Goal: Information Seeking & Learning: Find specific page/section

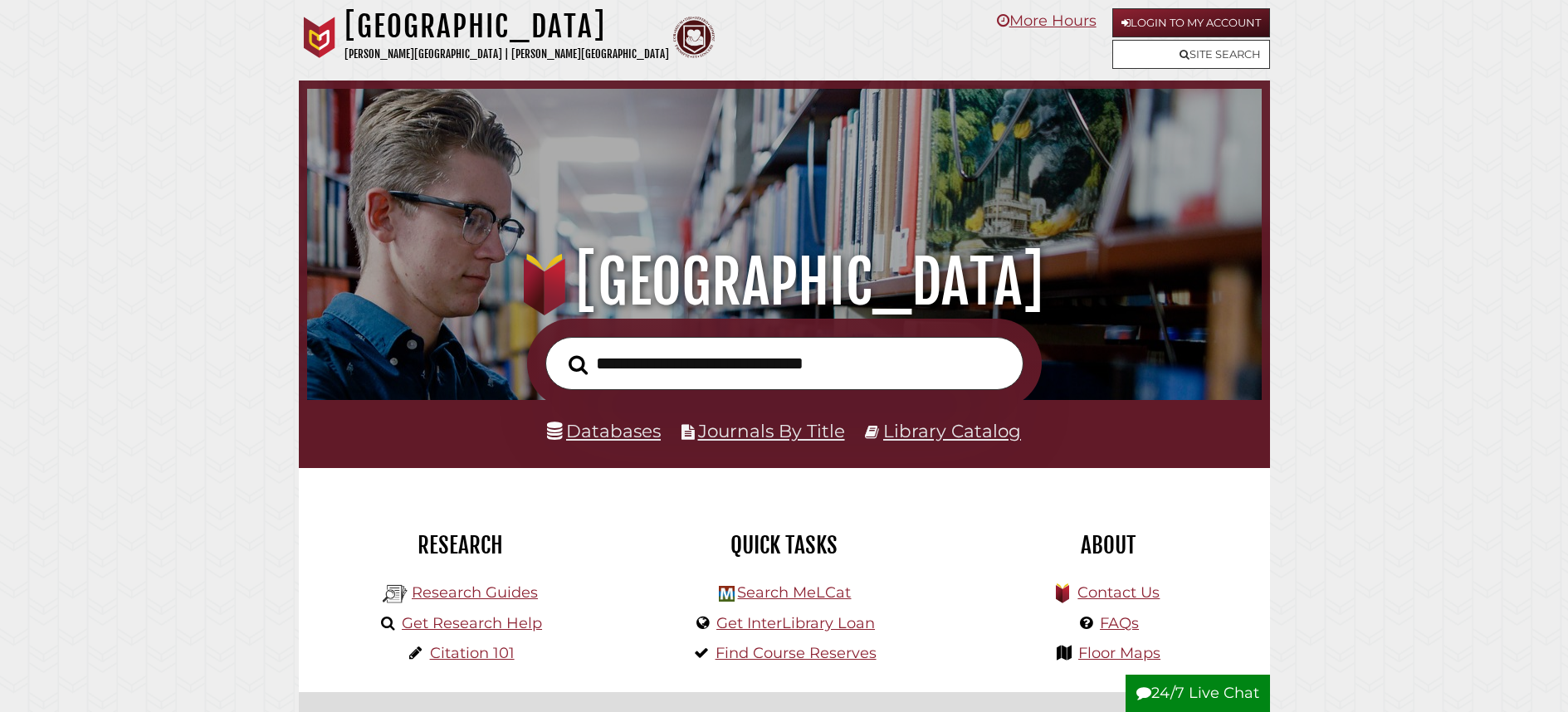
scroll to position [316, 946]
click at [630, 426] on link "Databases" at bounding box center [603, 431] width 113 height 22
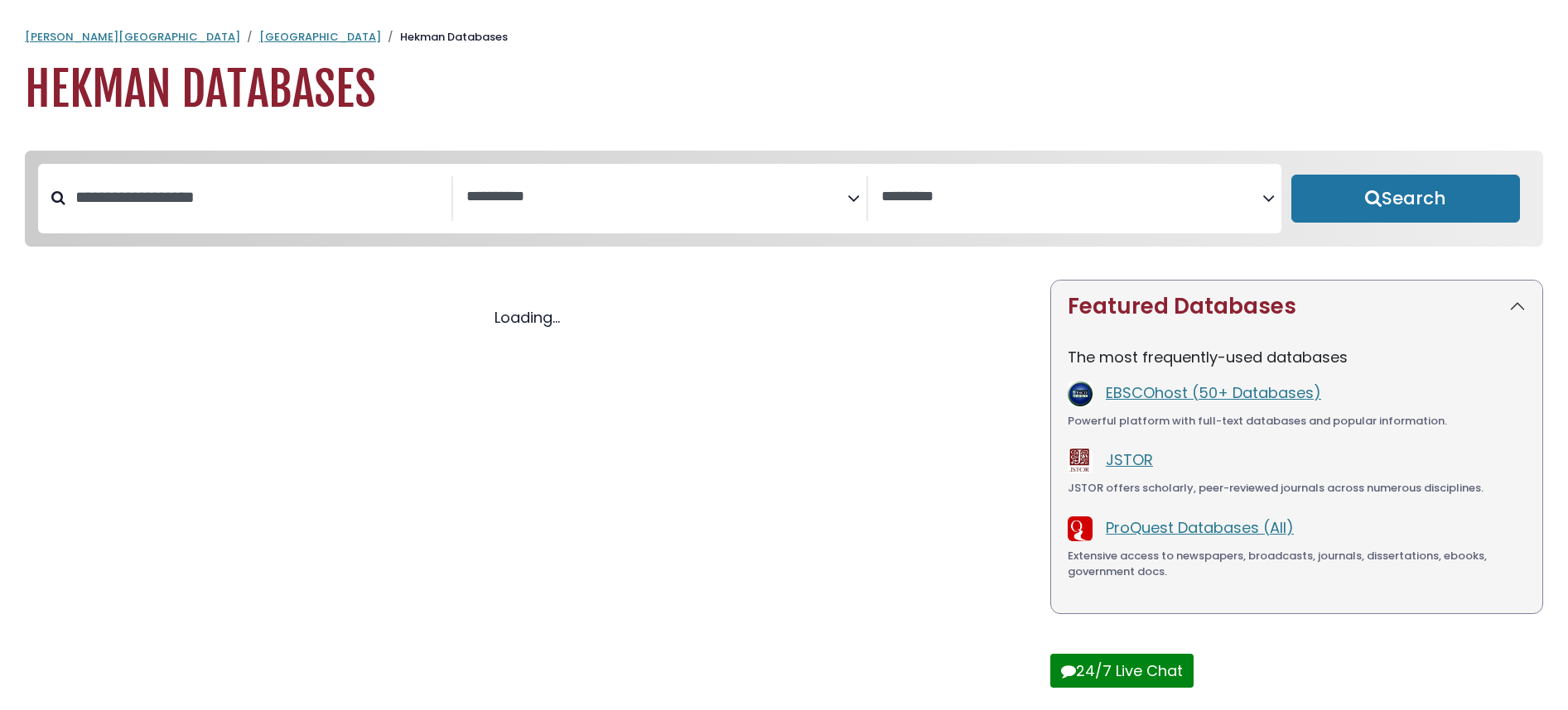
select select "Database Subject Filter"
select select "Database Vendors Filter"
select select "Database Subject Filter"
select select "Database Vendors Filter"
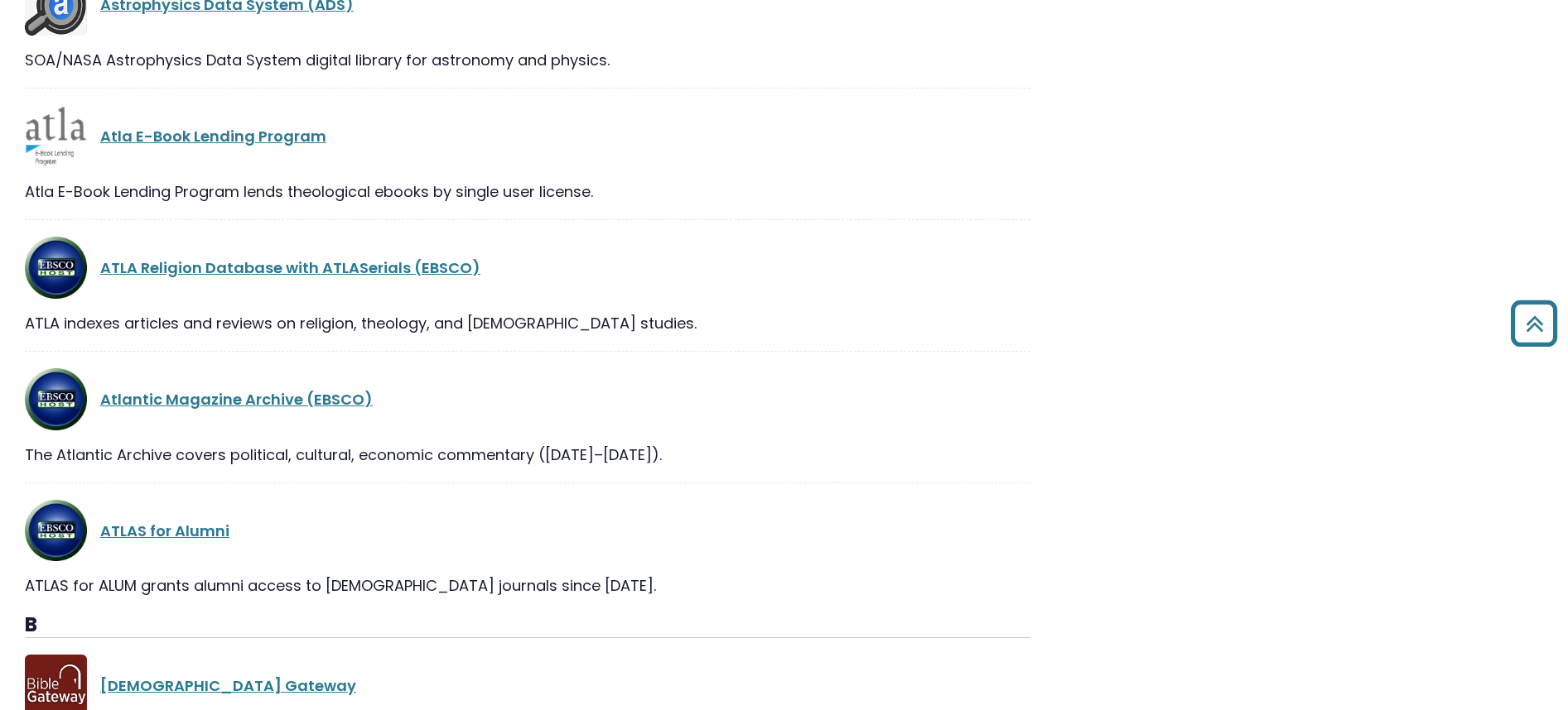
scroll to position [4228, 0]
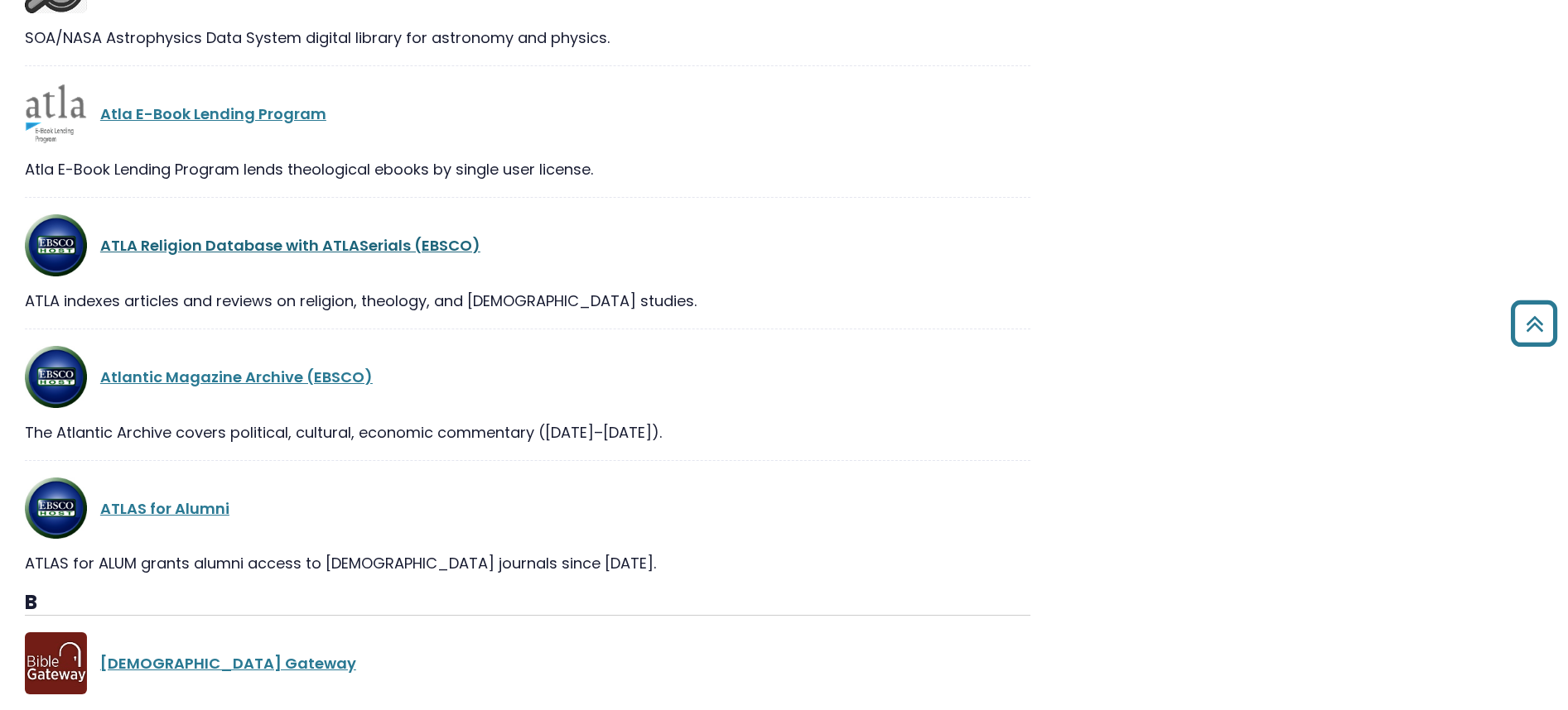
click at [252, 246] on link "ATLA Religion Database with ATLASerials (EBSCO)" at bounding box center [290, 245] width 380 height 21
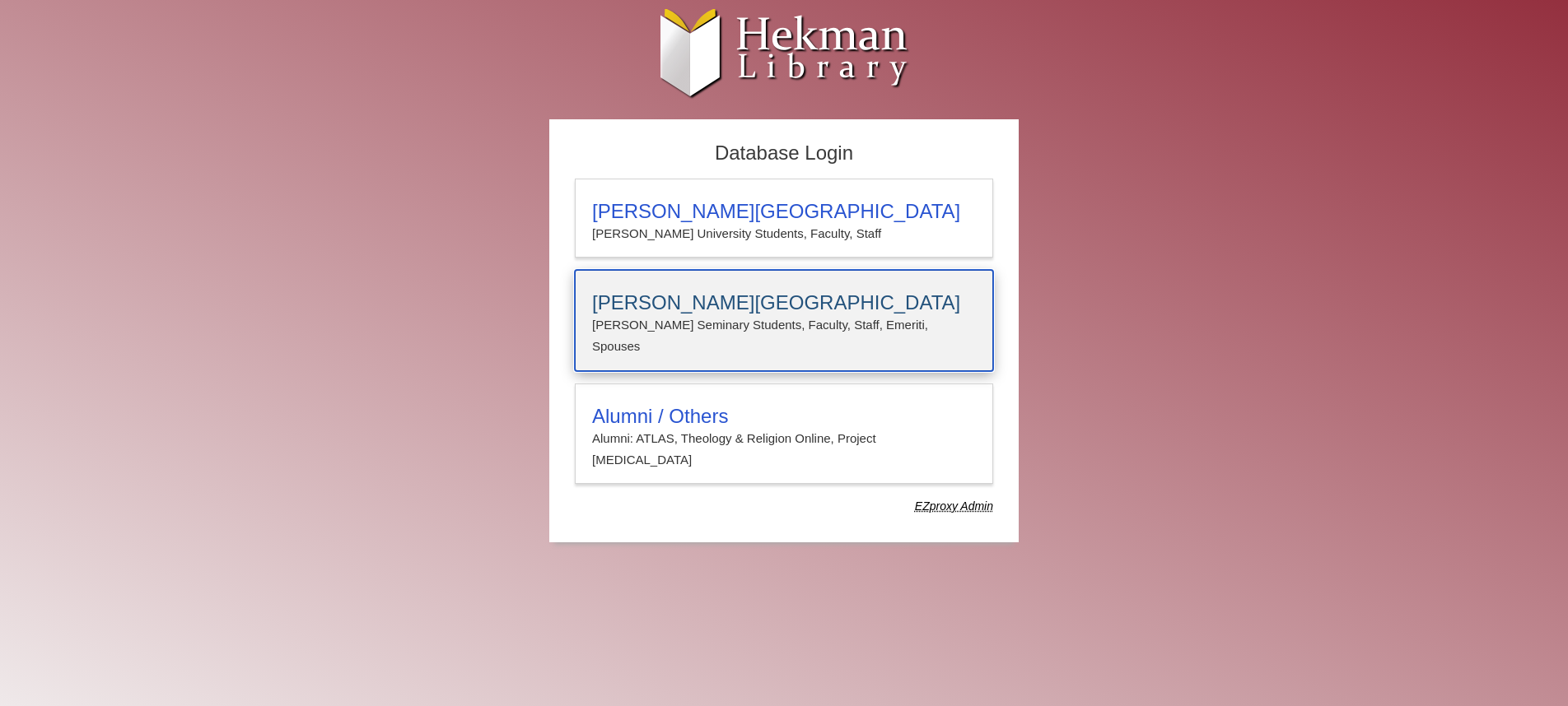
click at [691, 321] on p "Calvin Seminary Students, Faculty, Staff, Emeriti, Spouses" at bounding box center [784, 336] width 383 height 44
